Goal: Navigation & Orientation: Find specific page/section

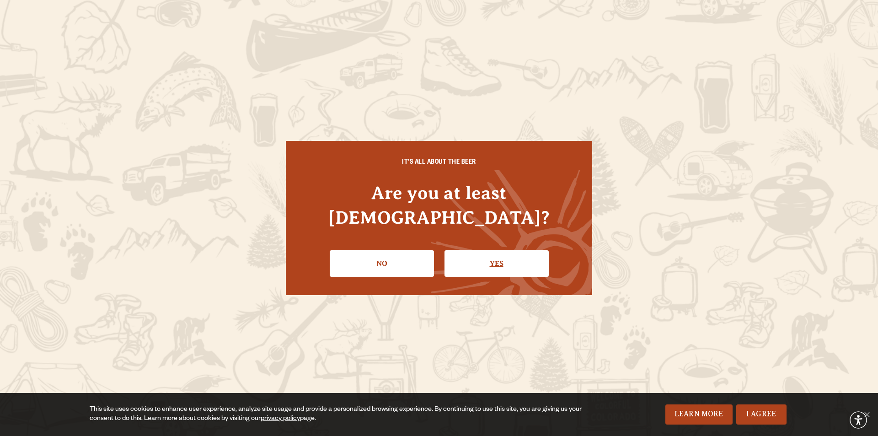
click at [488, 250] on link "Yes" at bounding box center [497, 263] width 104 height 27
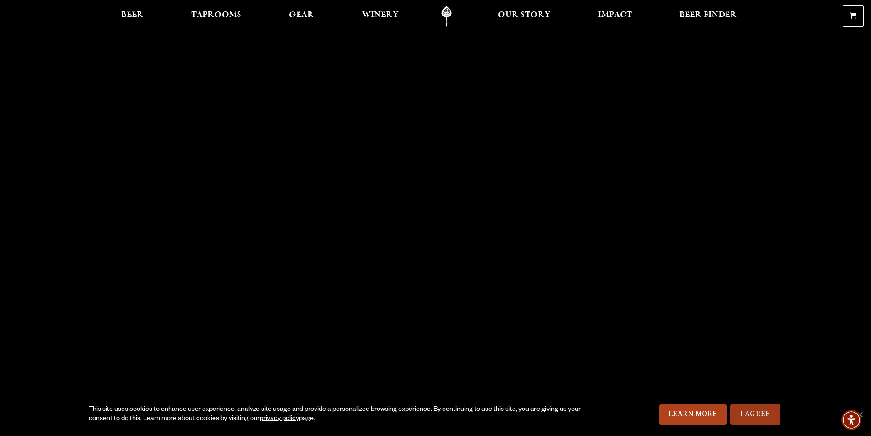
click at [759, 414] on link "I Agree" at bounding box center [755, 414] width 50 height 20
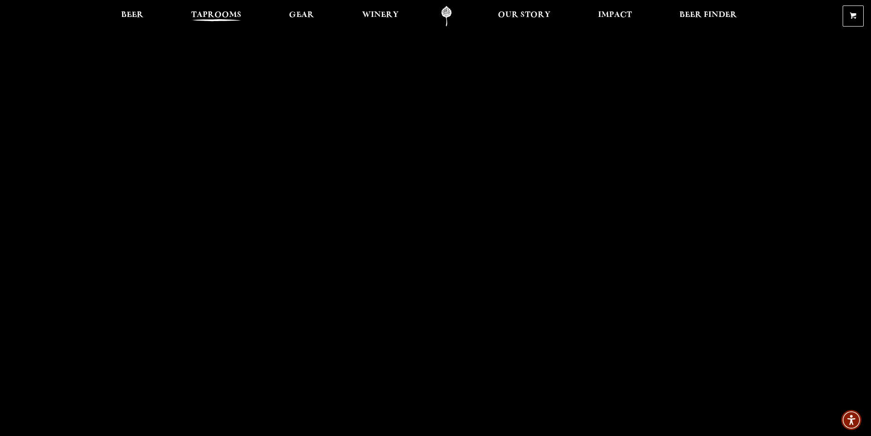
click at [206, 14] on span "Taprooms" at bounding box center [216, 14] width 50 height 7
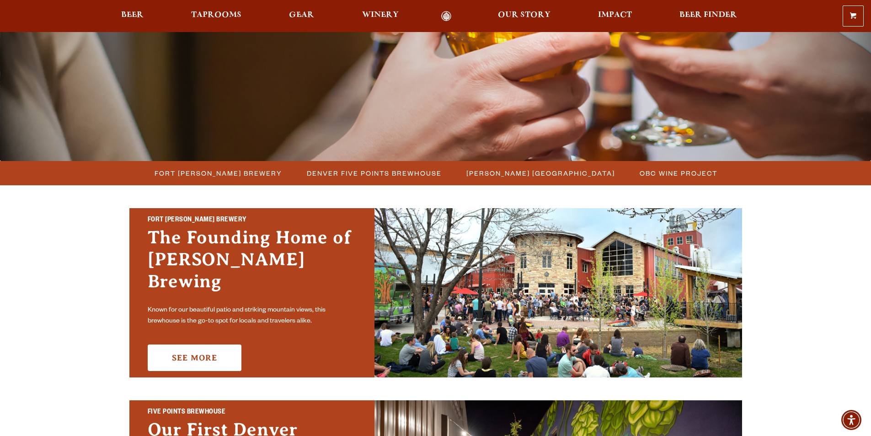
scroll to position [137, 0]
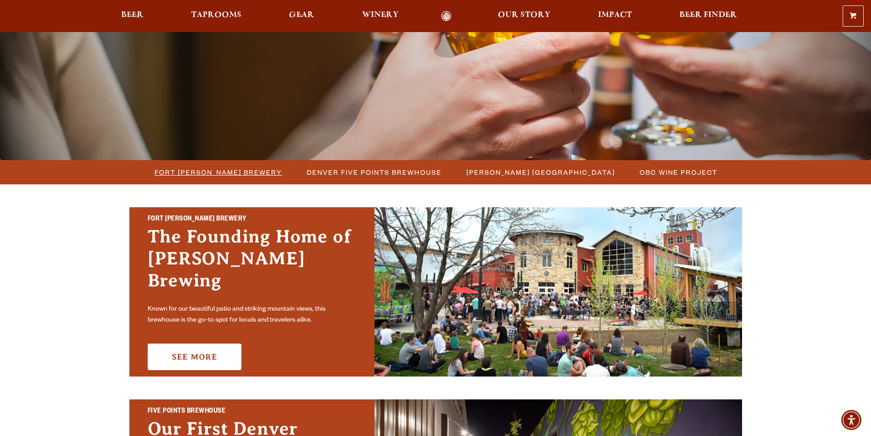
click at [214, 170] on span "Fort [PERSON_NAME] Brewery" at bounding box center [219, 172] width 128 height 13
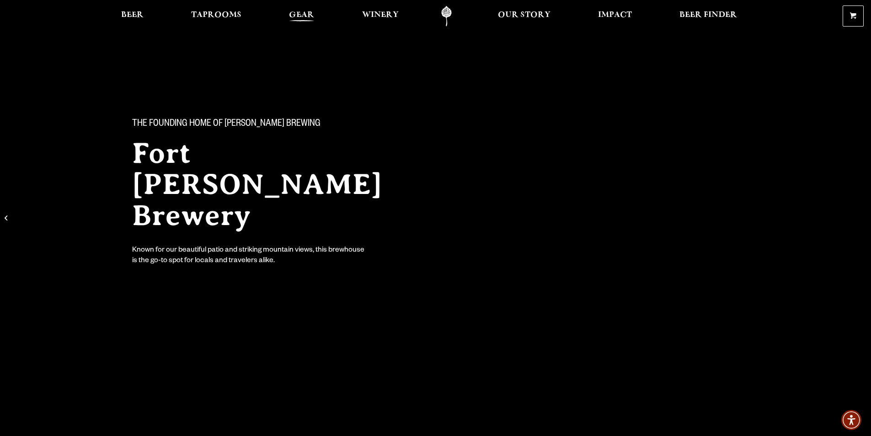
click at [293, 14] on span "Gear" at bounding box center [301, 14] width 25 height 7
click at [379, 16] on span "Winery" at bounding box center [380, 14] width 37 height 7
